Goal: Obtain resource: Download file/media

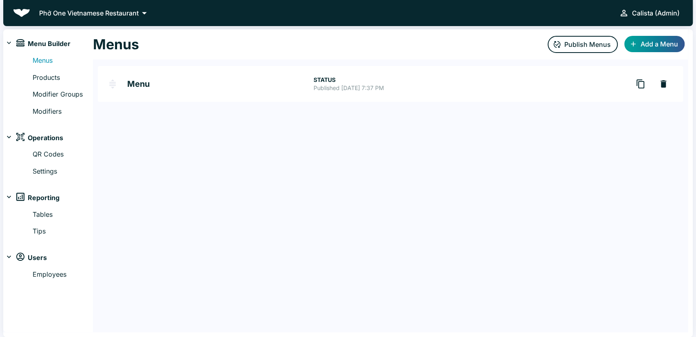
click at [120, 12] on p "Phở One Vietnamese Restaurant" at bounding box center [89, 13] width 100 height 10
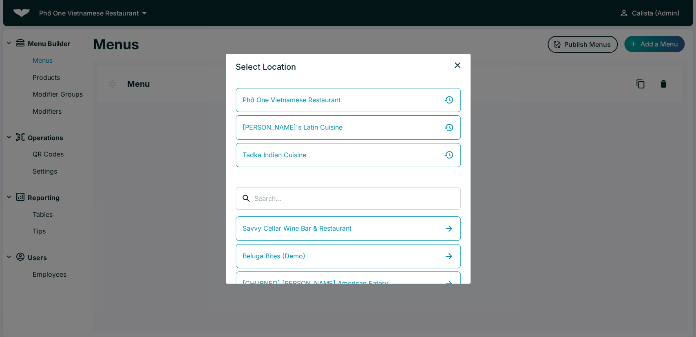
click at [266, 194] on input "search" at bounding box center [358, 198] width 206 height 23
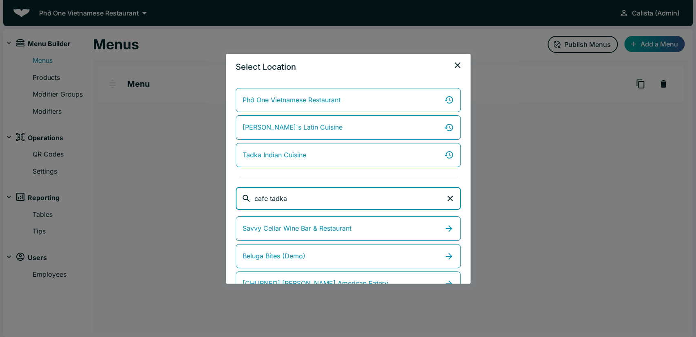
type input "cafe tadka"
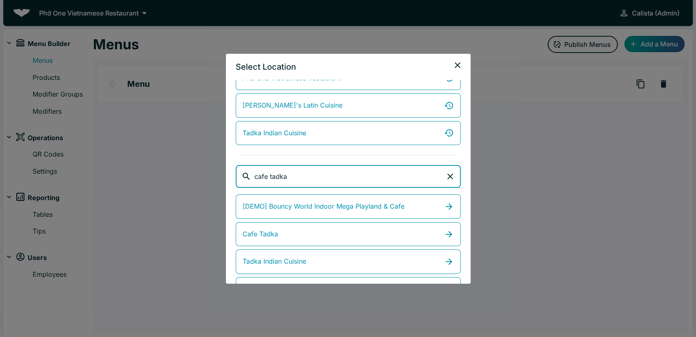
scroll to position [23, 0]
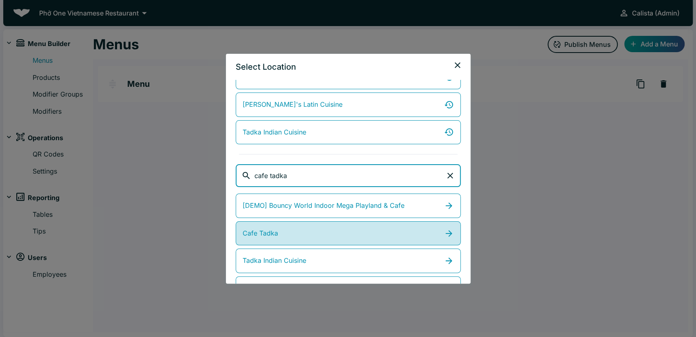
click at [261, 229] on span "Cafe Tadka" at bounding box center [260, 233] width 35 height 11
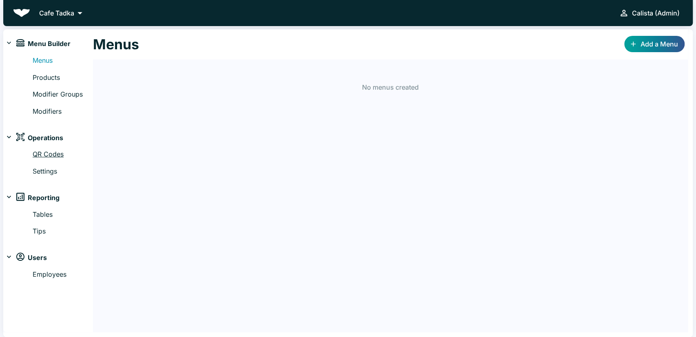
click at [61, 155] on link "QR Codes" at bounding box center [63, 154] width 60 height 11
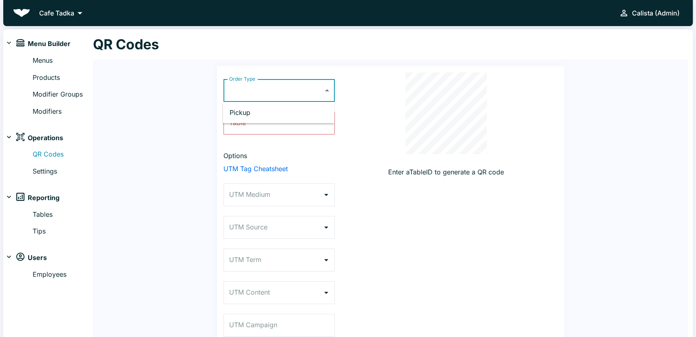
click at [248, 94] on body "Cafe Tadka Calista (Admin) Menu Builder Menus Products Modifier Groups Modifier…" at bounding box center [348, 168] width 696 height 337
click at [252, 107] on li "Pickup" at bounding box center [278, 112] width 111 height 15
type input "PICKUP"
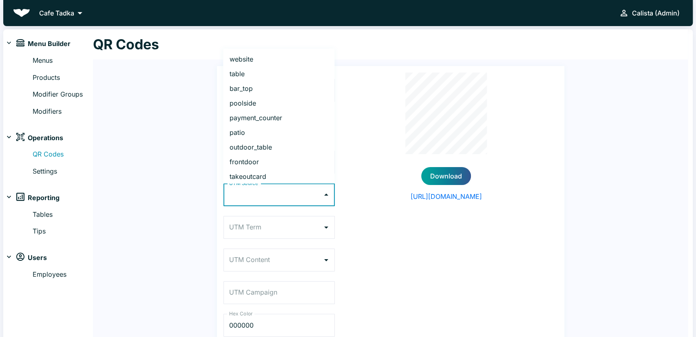
click at [269, 200] on input "UTM Source" at bounding box center [273, 195] width 92 height 16
click at [244, 158] on li "frontdoor" at bounding box center [278, 162] width 111 height 15
type input "frontdoor"
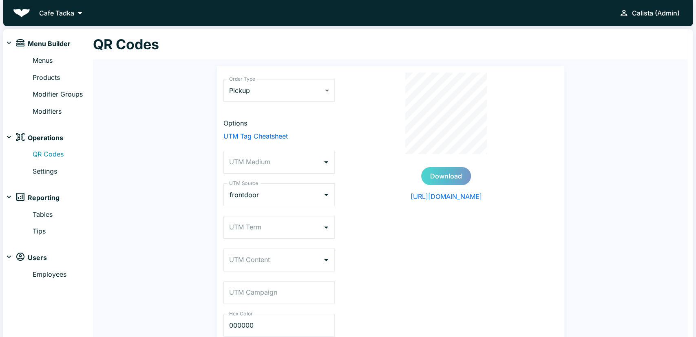
click at [437, 170] on button "Download" at bounding box center [446, 176] width 50 height 18
click at [311, 195] on button "Clear" at bounding box center [315, 194] width 11 height 11
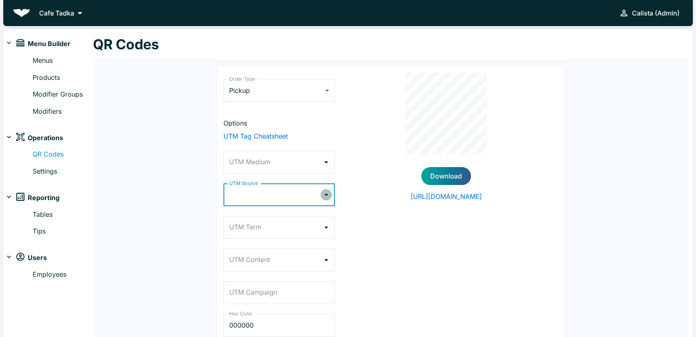
click at [323, 195] on icon "Open" at bounding box center [326, 195] width 10 height 10
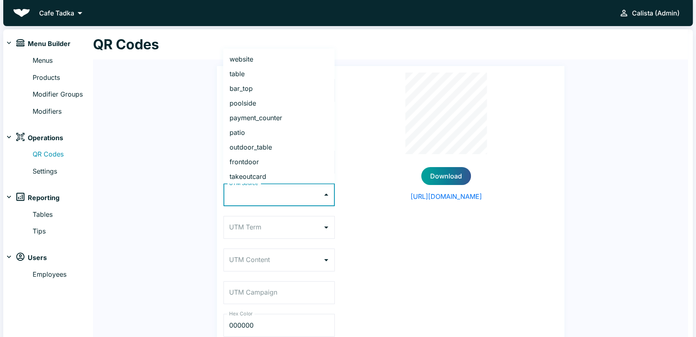
click at [255, 114] on li "payment_counter" at bounding box center [278, 118] width 111 height 15
type input "payment_counter"
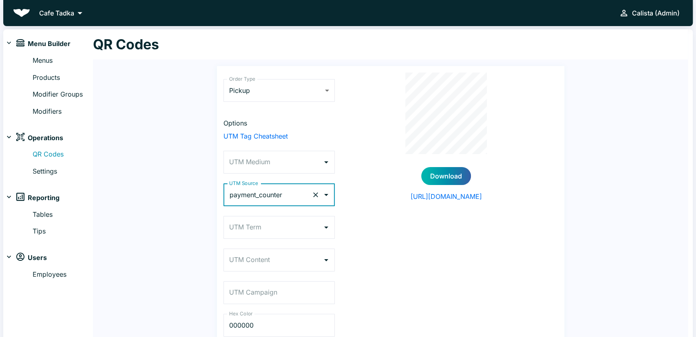
click at [443, 177] on button "Download" at bounding box center [446, 176] width 50 height 18
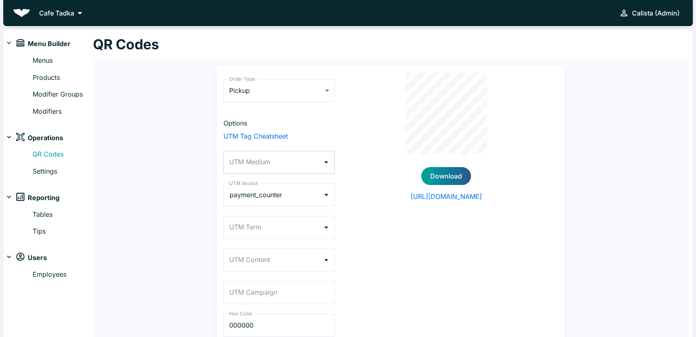
click at [261, 162] on input "UTM Medium" at bounding box center [273, 163] width 92 height 16
drag, startPoint x: 163, startPoint y: 188, endPoint x: 169, endPoint y: 190, distance: 6.3
click at [162, 188] on div "Order Type Pickup PICKUP Order Type Options UTM Tag Cheatsheet UTM Medium UTM M…" at bounding box center [390, 212] width 595 height 304
click at [58, 14] on p "Cafe Tadka" at bounding box center [56, 13] width 35 height 10
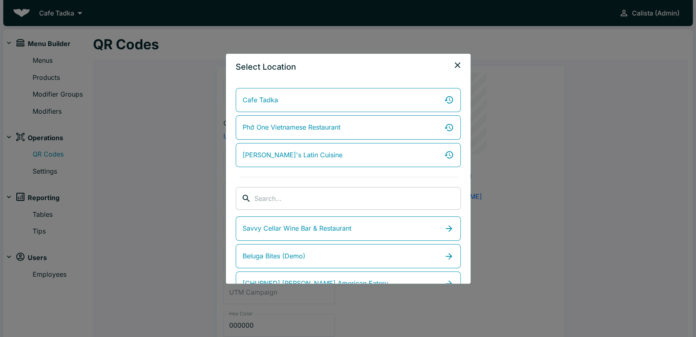
click at [279, 195] on input "search" at bounding box center [358, 198] width 206 height 23
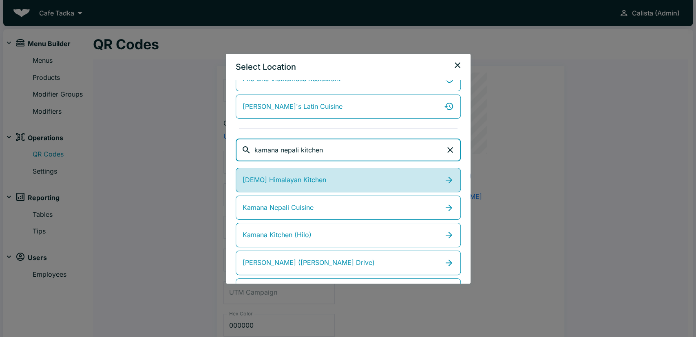
scroll to position [24, 0]
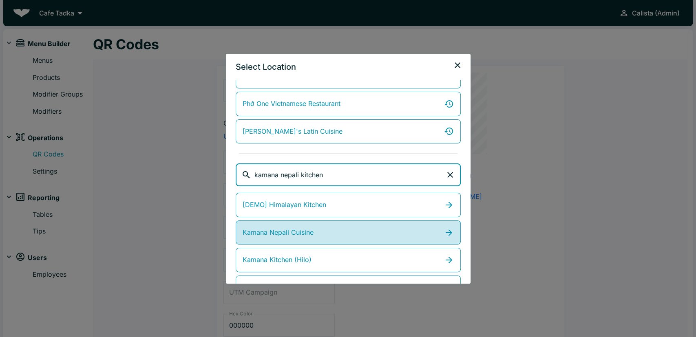
type input "kamana nepali kitchen"
click at [288, 228] on span "Kamana Nepali Cuisine" at bounding box center [278, 233] width 71 height 11
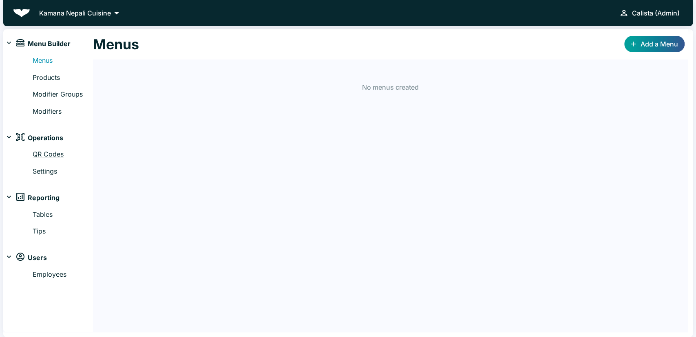
click at [65, 153] on link "QR Codes" at bounding box center [63, 154] width 60 height 11
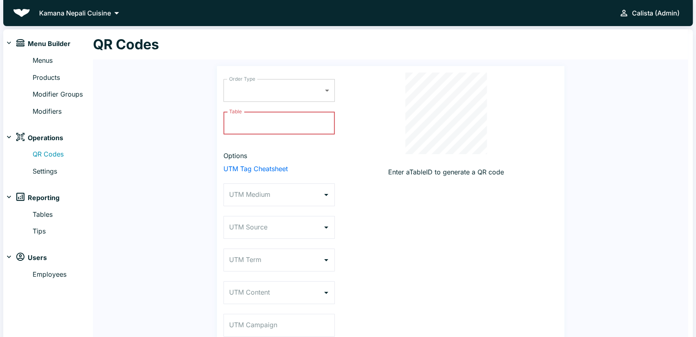
click at [294, 93] on body "Kamana Nepali Cuisine Calista (Admin) Menu Builder Menus Products Modifier Grou…" at bounding box center [348, 168] width 696 height 337
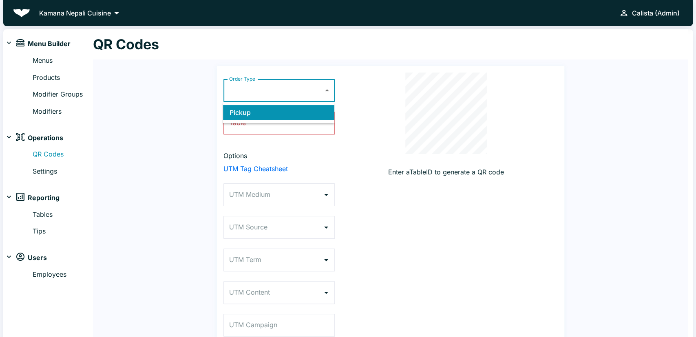
click at [293, 118] on li "Pickup" at bounding box center [278, 112] width 111 height 15
type input "PICKUP"
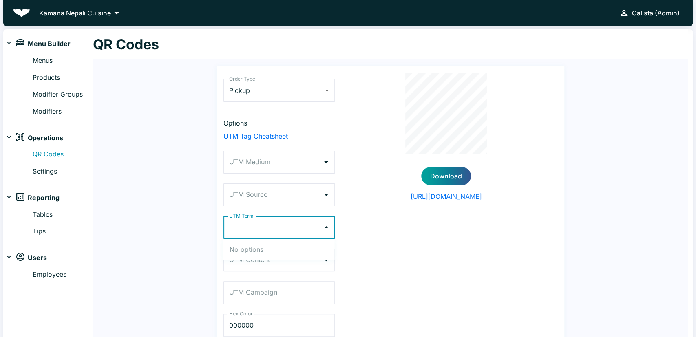
click at [273, 221] on input "UTM Term" at bounding box center [273, 228] width 92 height 16
click at [279, 195] on input "UTM Source" at bounding box center [273, 195] width 92 height 16
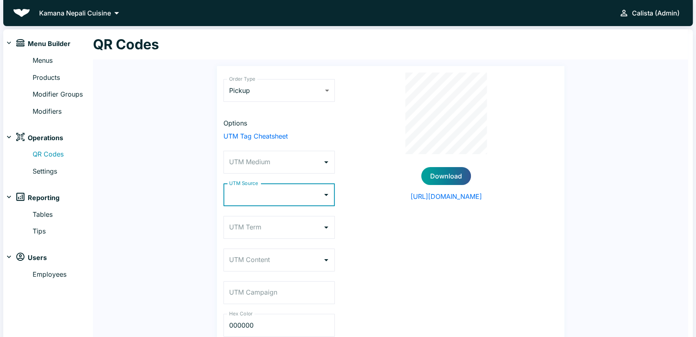
click at [279, 201] on input "UTM Source" at bounding box center [273, 195] width 92 height 16
click at [290, 187] on div "UTM Source" at bounding box center [279, 195] width 111 height 23
click at [270, 94] on body "Kamana Nepali Cuisine Calista (Admin) Menu Builder Menus Products Modifier Grou…" at bounding box center [348, 168] width 696 height 337
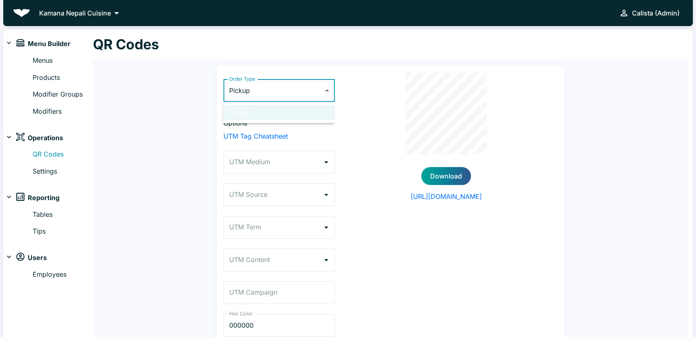
click at [274, 118] on li "Pickup" at bounding box center [278, 112] width 111 height 15
click at [269, 164] on input "UTM Medium" at bounding box center [273, 163] width 92 height 16
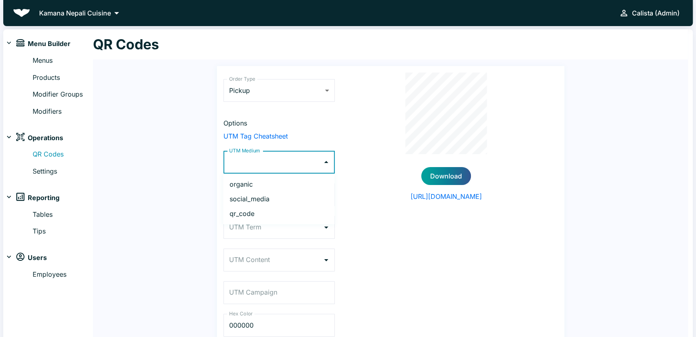
click at [294, 168] on input "UTM Medium" at bounding box center [273, 163] width 92 height 16
click at [307, 197] on input "UTM Source" at bounding box center [273, 195] width 92 height 16
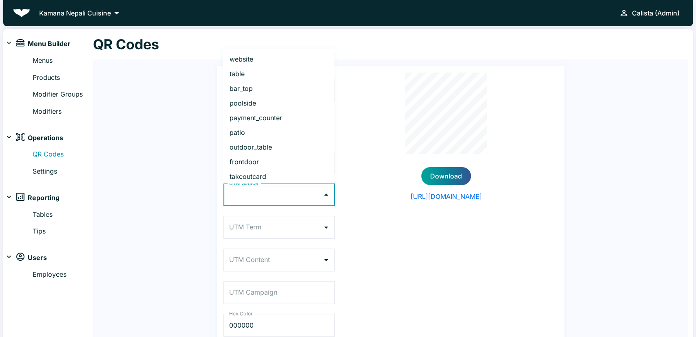
click at [277, 122] on li "payment_counter" at bounding box center [278, 118] width 111 height 15
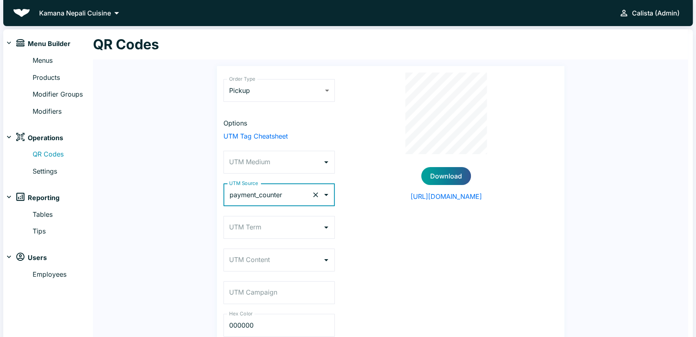
type input "payment_counter"
click at [438, 183] on button "Download" at bounding box center [446, 176] width 50 height 18
click at [312, 198] on icon "Clear" at bounding box center [316, 195] width 8 height 8
click at [335, 194] on div "UTM Source" at bounding box center [279, 195] width 111 height 23
click at [327, 196] on icon "Open" at bounding box center [326, 195] width 10 height 10
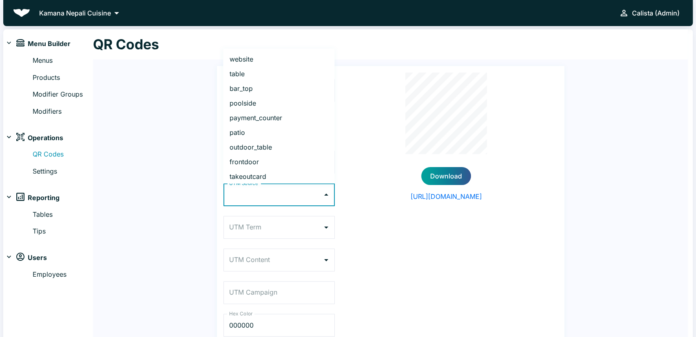
click at [258, 164] on li "frontdoor" at bounding box center [278, 162] width 111 height 15
type input "frontdoor"
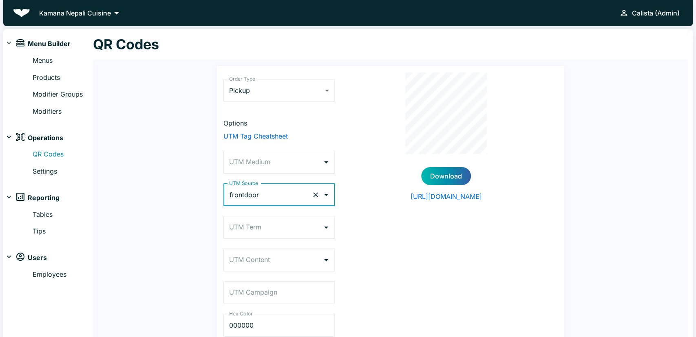
click at [434, 179] on button "Download" at bounding box center [446, 176] width 50 height 18
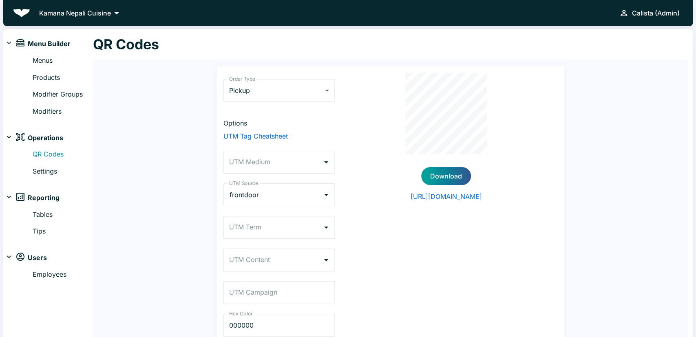
click at [102, 13] on p "Kamana Nepali Cuisine" at bounding box center [75, 13] width 72 height 10
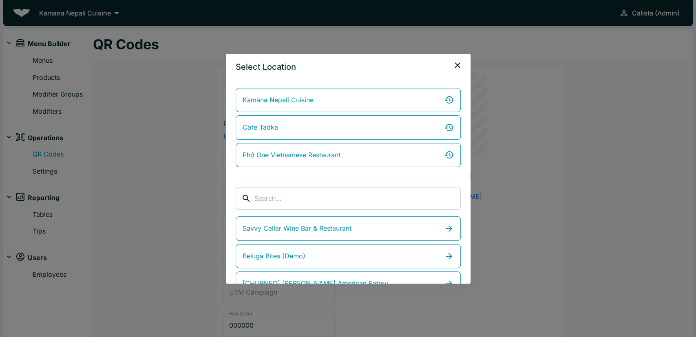
click at [271, 200] on input "search" at bounding box center [358, 198] width 206 height 23
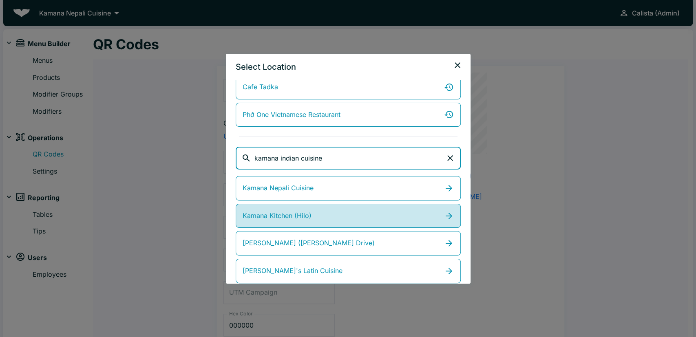
scroll to position [47, 0]
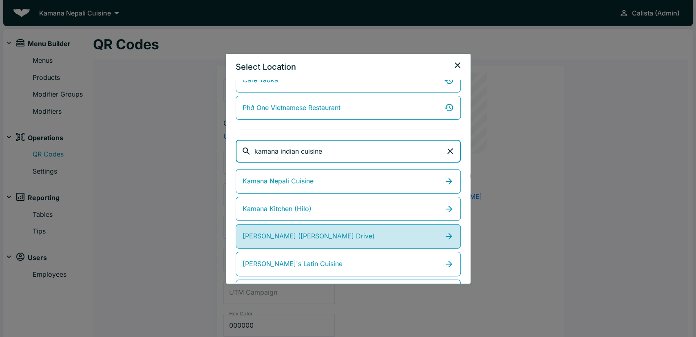
type input "kamana indian cuisine"
click at [312, 231] on span "[PERSON_NAME] ([PERSON_NAME] Drive)" at bounding box center [309, 236] width 132 height 11
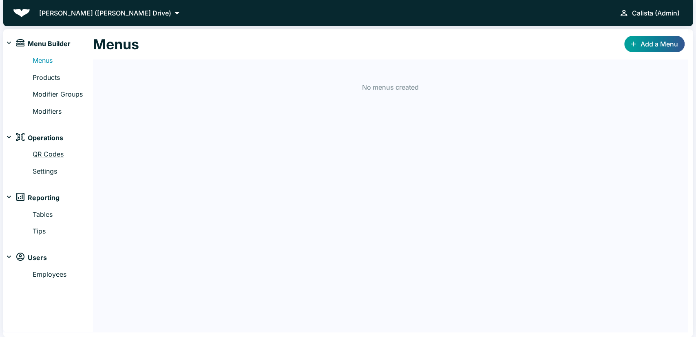
click at [49, 153] on link "QR Codes" at bounding box center [63, 154] width 60 height 11
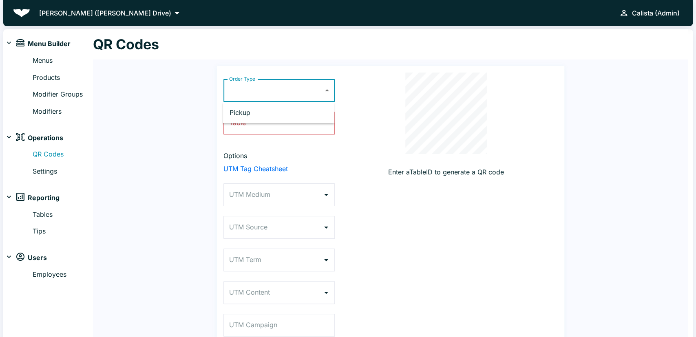
click at [275, 95] on body "Kamana Kitchen (Ali'i Drive) Calista (Admin) Menu Builder Menus Products Modifi…" at bounding box center [348, 168] width 696 height 337
click at [275, 115] on li "Pickup" at bounding box center [278, 112] width 111 height 15
type input "PICKUP"
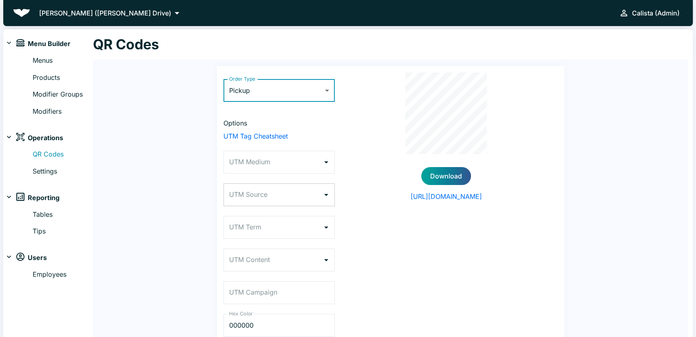
click at [293, 197] on input "UTM Source" at bounding box center [273, 195] width 92 height 16
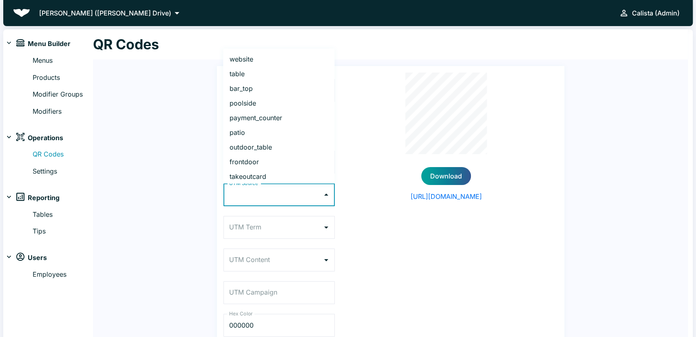
click at [255, 114] on li "payment_counter" at bounding box center [278, 118] width 111 height 15
type input "payment_counter"
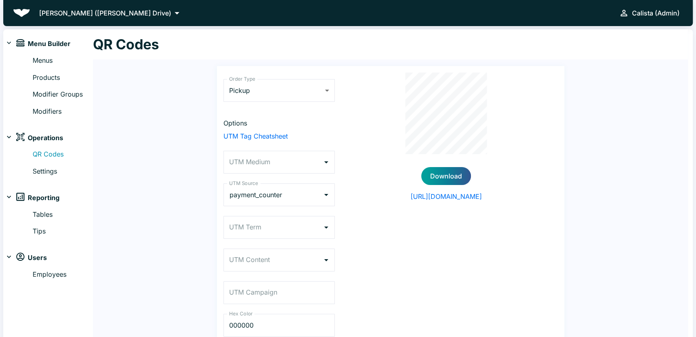
click at [199, 117] on div "Order Type Pickup PICKUP Order Type Options UTM Tag Cheatsheet UTM Medium UTM M…" at bounding box center [390, 212] width 595 height 304
click at [289, 167] on input "UTM Medium" at bounding box center [273, 163] width 92 height 16
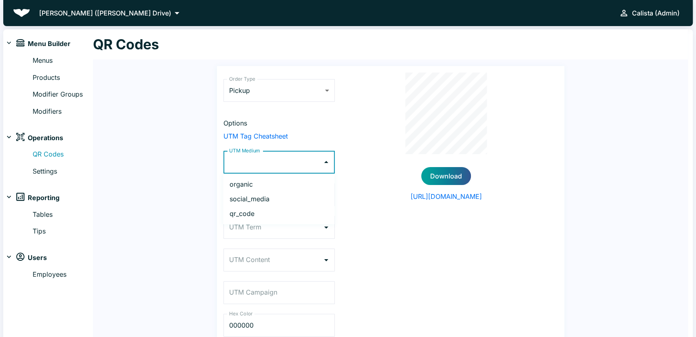
click at [292, 167] on input "UTM Medium" at bounding box center [273, 163] width 92 height 16
click at [370, 148] on div "Download [URL][DOMAIN_NAME]" at bounding box center [446, 210] width 223 height 274
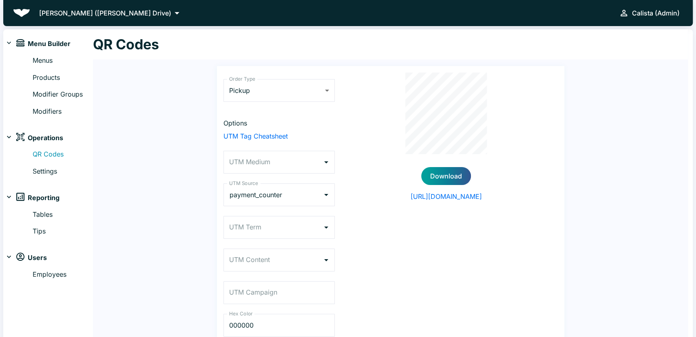
click at [135, 202] on div "Order Type Pickup PICKUP Order Type Options UTM Tag Cheatsheet UTM Medium UTM M…" at bounding box center [390, 212] width 595 height 304
click at [447, 181] on button "Download" at bounding box center [446, 176] width 50 height 18
click at [286, 199] on input "payment_counter" at bounding box center [267, 195] width 81 height 16
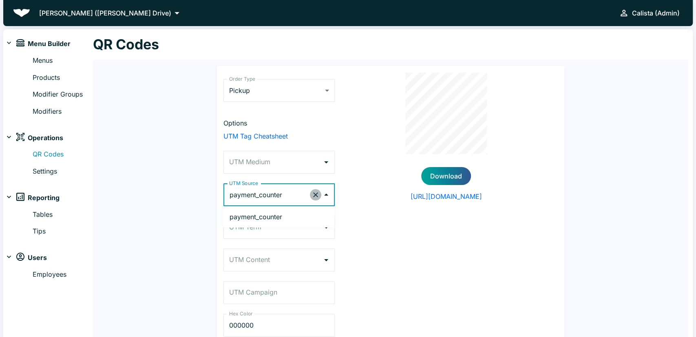
click at [318, 193] on icon "Clear" at bounding box center [315, 195] width 5 height 5
click at [323, 192] on icon "Close" at bounding box center [326, 195] width 10 height 10
click at [310, 194] on input "UTM Source" at bounding box center [273, 195] width 92 height 16
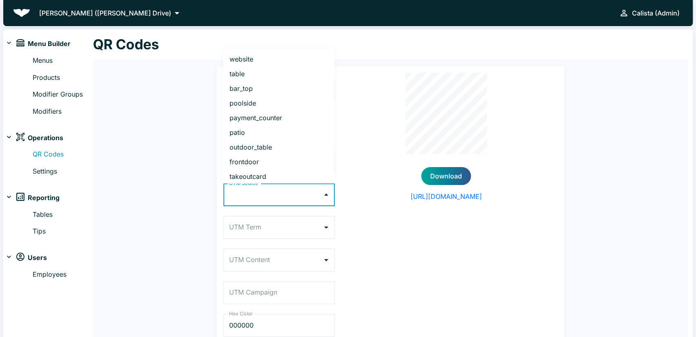
click at [249, 161] on li "frontdoor" at bounding box center [278, 162] width 111 height 15
type input "frontdoor"
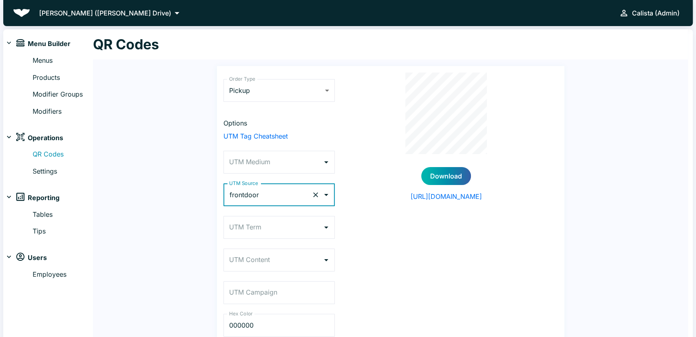
click at [445, 181] on button "Download" at bounding box center [446, 176] width 50 height 18
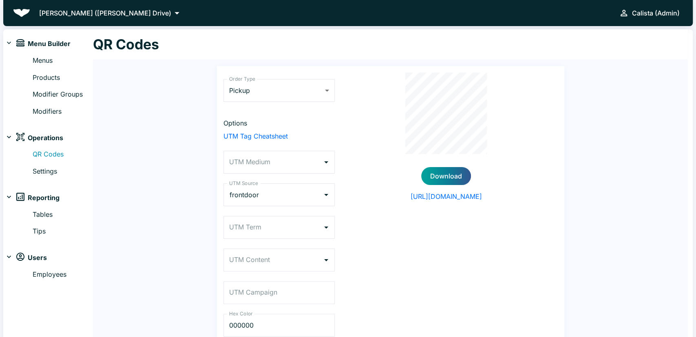
click at [111, 14] on p "[PERSON_NAME] ([PERSON_NAME] Drive)" at bounding box center [105, 13] width 132 height 10
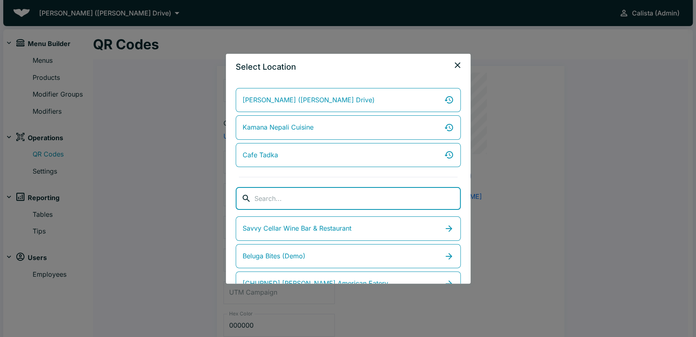
click at [301, 193] on input "search" at bounding box center [358, 198] width 206 height 23
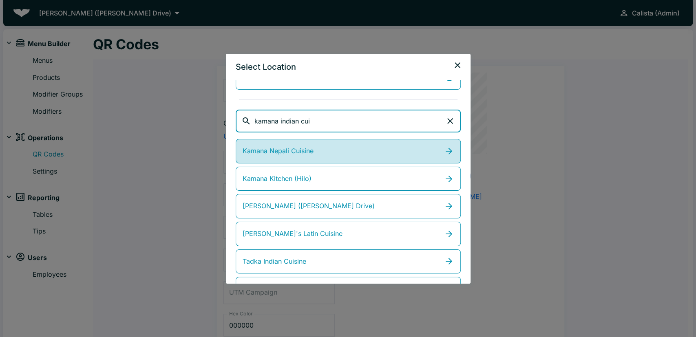
scroll to position [95, 0]
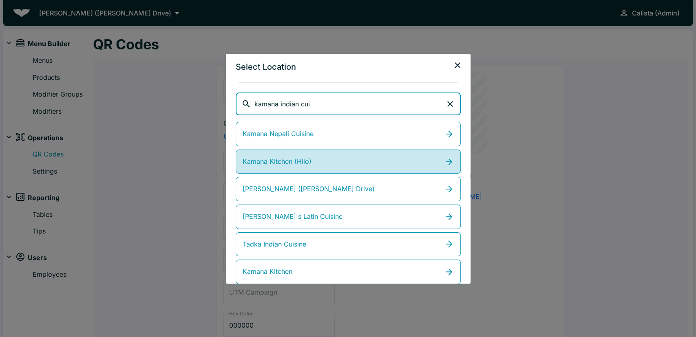
type input "kamana indian cui"
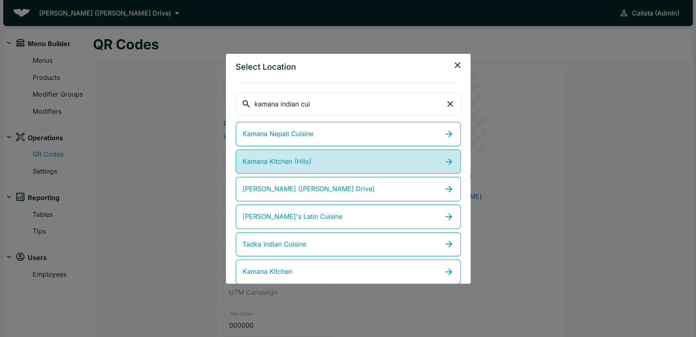
click at [315, 161] on link "Kamana Kitchen (Hilo)" at bounding box center [348, 162] width 225 height 24
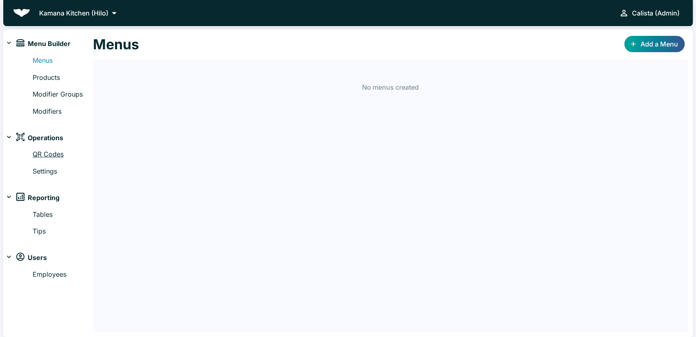
click at [71, 151] on link "QR Codes" at bounding box center [63, 154] width 60 height 11
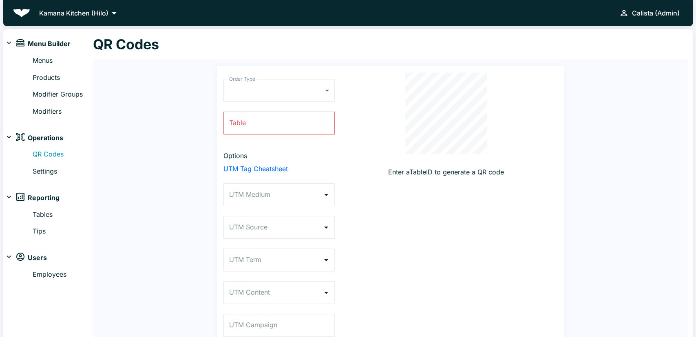
click at [168, 91] on div "Order Type ​ DINE_IN Order Type Table Table Options UTM Tag Cheatsheet UTM Medi…" at bounding box center [390, 228] width 595 height 336
click at [293, 73] on div "Order Type ​ DINE_IN Order Type Table Table Options UTM Tag Cheatsheet UTM Medi…" at bounding box center [279, 226] width 111 height 307
click at [280, 83] on body "Kamana Kitchen (Hilo) Calista (Admin) Menu Builder Menus Products Modifier Grou…" at bounding box center [348, 168] width 696 height 337
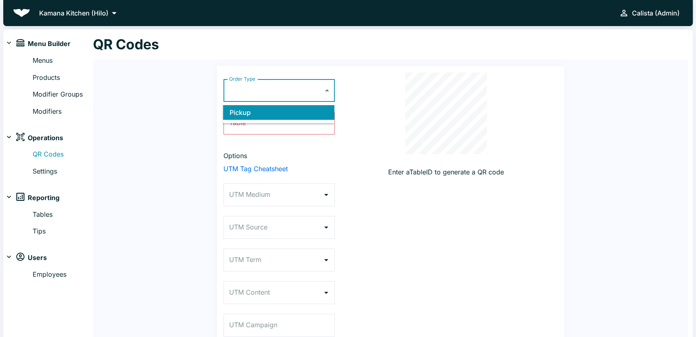
click at [268, 116] on li "Pickup" at bounding box center [278, 112] width 111 height 15
type input "PICKUP"
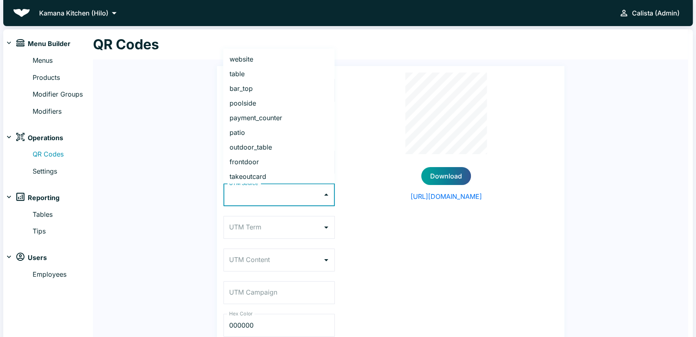
click at [272, 199] on input "UTM Source" at bounding box center [273, 195] width 92 height 16
click at [244, 164] on li "frontdoor" at bounding box center [278, 162] width 111 height 15
type input "frontdoor"
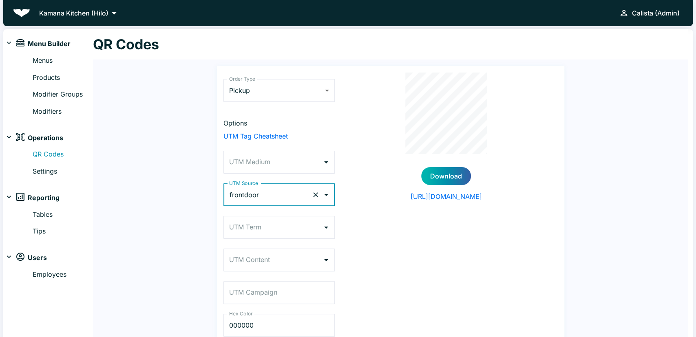
click at [454, 174] on button "Download" at bounding box center [446, 176] width 50 height 18
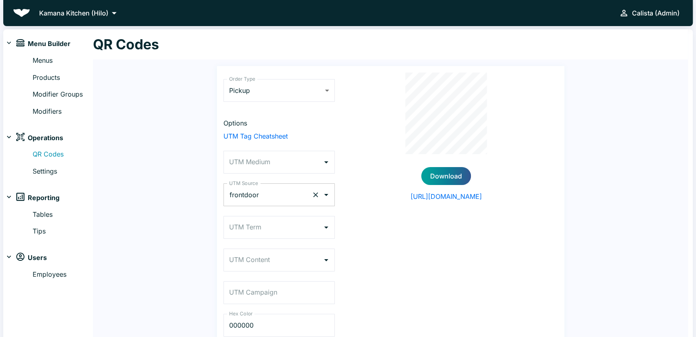
click at [304, 194] on input "frontdoor" at bounding box center [267, 195] width 81 height 16
click at [318, 195] on icon "Clear" at bounding box center [316, 195] width 8 height 8
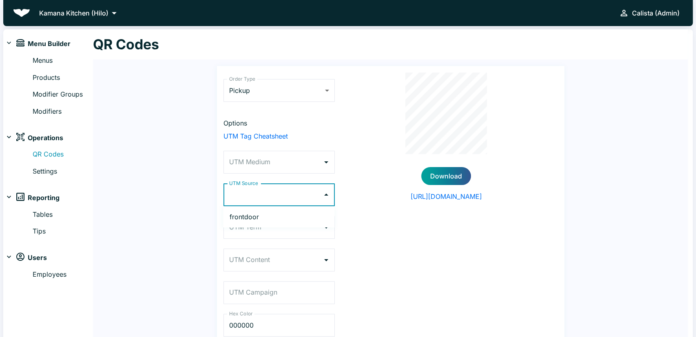
click at [327, 195] on icon "Close" at bounding box center [326, 195] width 4 height 2
click at [328, 195] on icon "Open" at bounding box center [326, 195] width 10 height 10
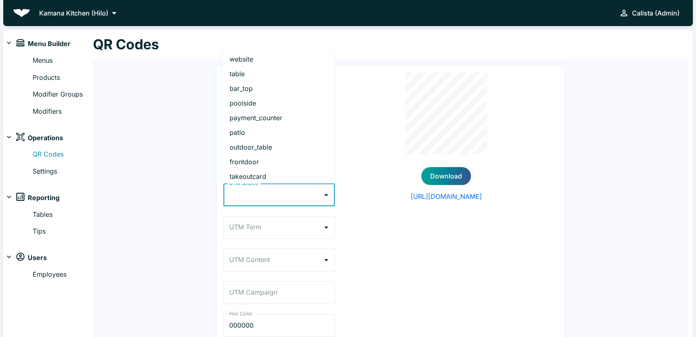
click at [267, 115] on li "payment_counter" at bounding box center [278, 118] width 111 height 15
type input "payment_counter"
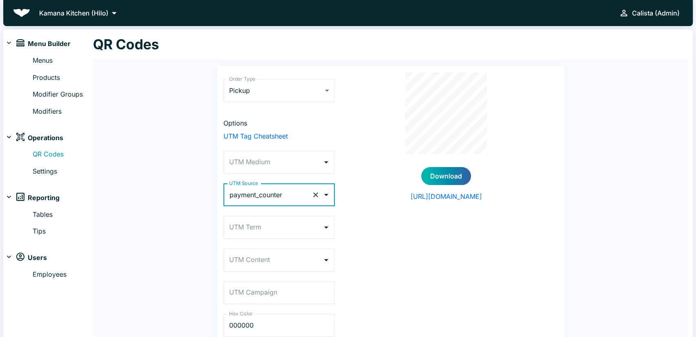
click at [447, 182] on button "Download" at bounding box center [446, 176] width 50 height 18
